Goal: Information Seeking & Learning: Learn about a topic

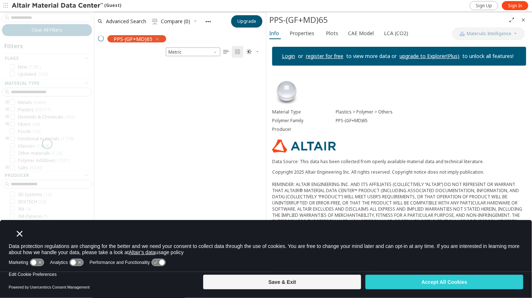
scroll to position [214, 166]
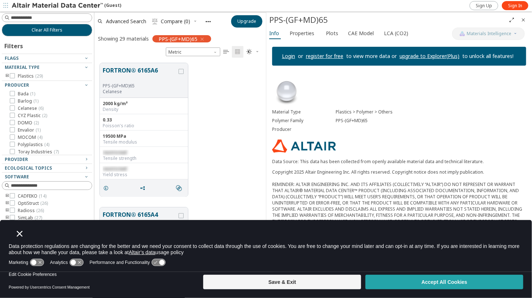
click at [396, 281] on button "Accept All Cookies" at bounding box center [445, 282] width 158 height 15
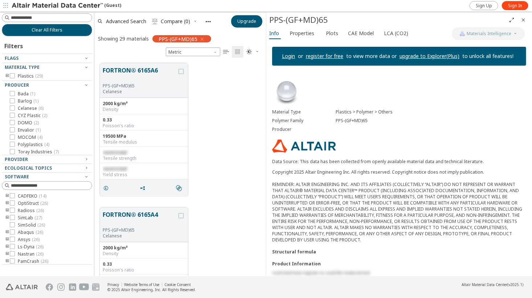
drag, startPoint x: 326, startPoint y: 192, endPoint x: 283, endPoint y: 196, distance: 43.3
click at [283, 196] on div "Copyright 2025 Altair Engineering Inc. All rights reserved. Copyright notice do…" at bounding box center [399, 206] width 254 height 74
